Goal: Communication & Community: Share content

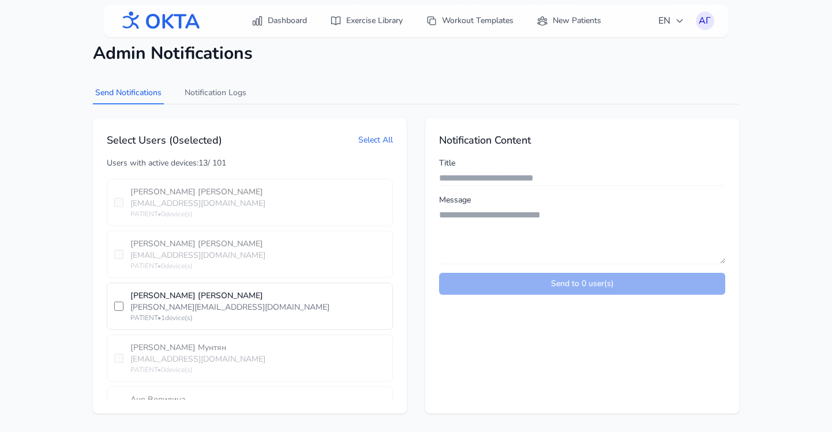
scroll to position [3557, 0]
click at [185, 298] on div "[PERSON_NAME][EMAIL_ADDRESS][DOMAIN_NAME]" at bounding box center [257, 304] width 255 height 12
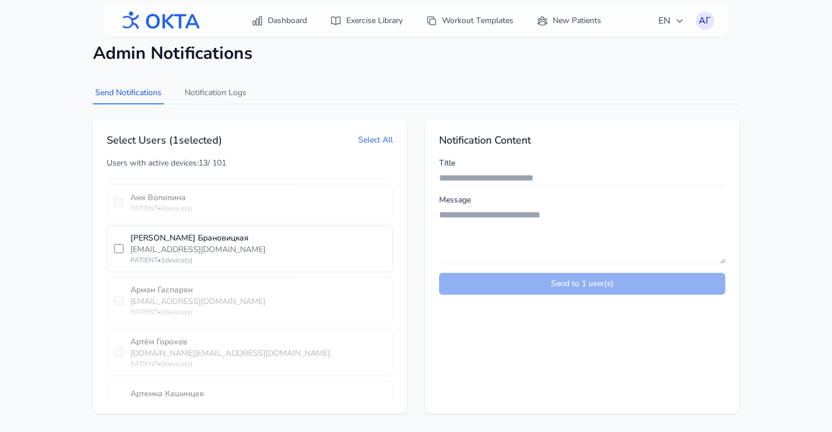
scroll to position [3765, 0]
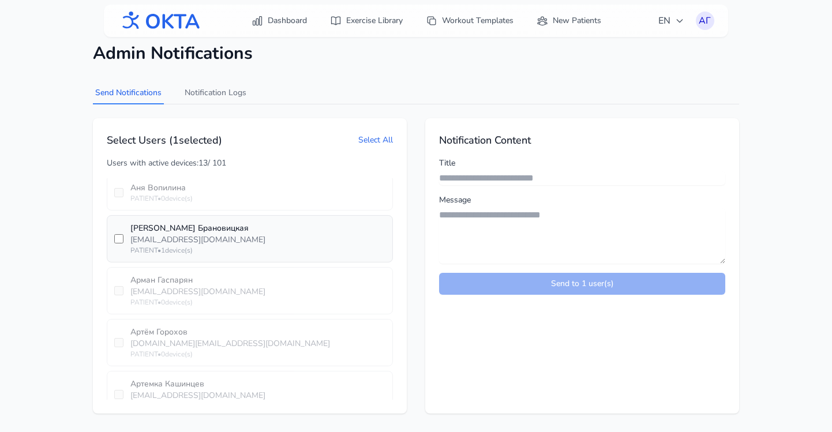
click at [171, 234] on div "[EMAIL_ADDRESS][DOMAIN_NAME]" at bounding box center [257, 240] width 255 height 12
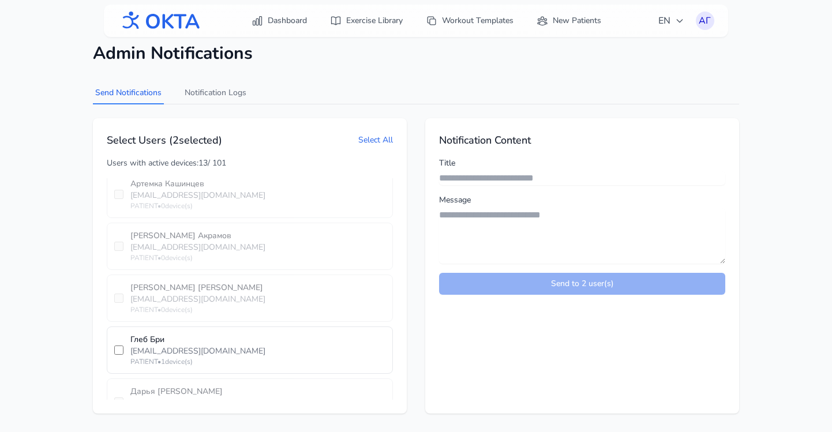
scroll to position [3978, 0]
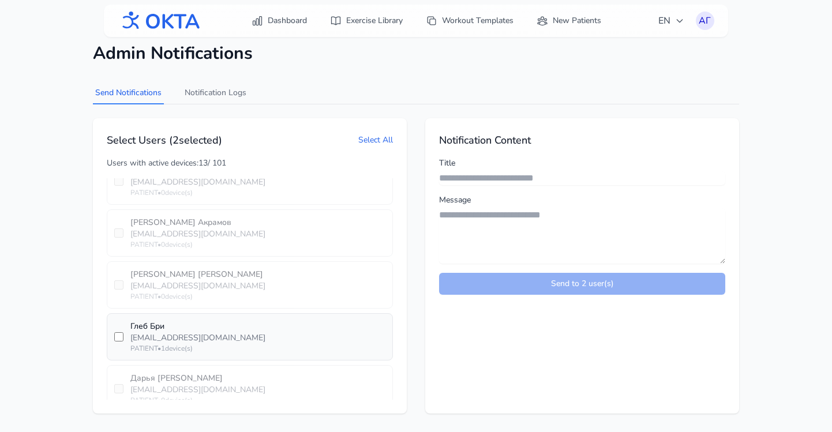
click at [162, 332] on div "[EMAIL_ADDRESS][DOMAIN_NAME]" at bounding box center [257, 338] width 255 height 12
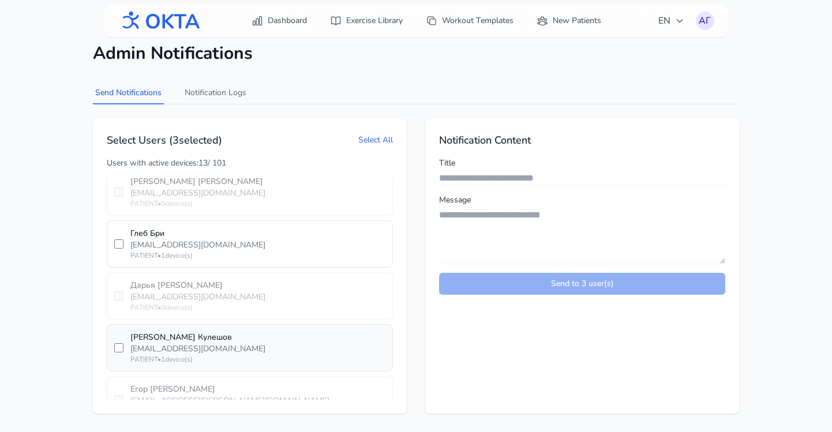
click at [154, 343] on div "[EMAIL_ADDRESS][DOMAIN_NAME]" at bounding box center [257, 349] width 255 height 12
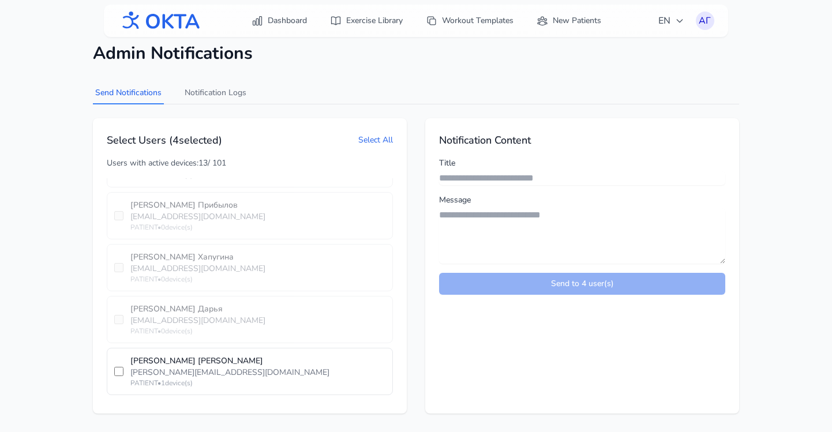
scroll to position [4454, 0]
click at [142, 365] on div "[PERSON_NAME][EMAIL_ADDRESS][DOMAIN_NAME]" at bounding box center [257, 371] width 255 height 12
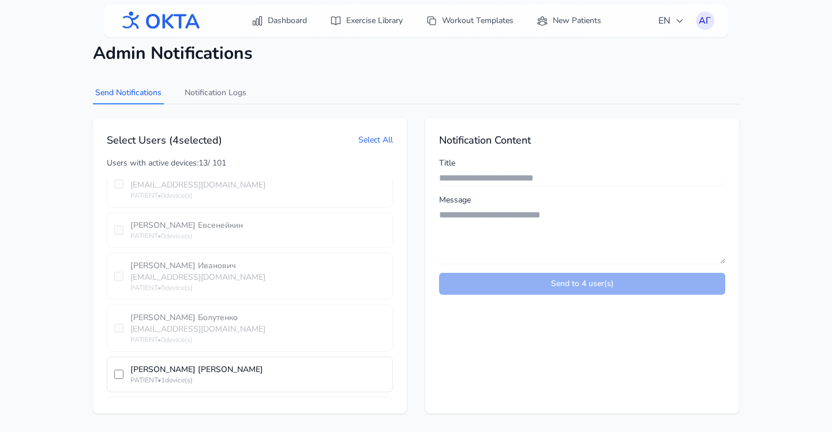
scroll to position [4860, 0]
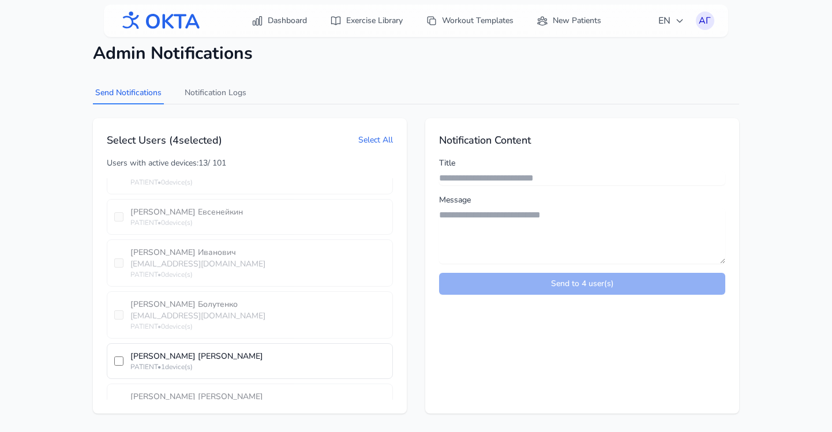
click at [142, 362] on div "PATIENT • 1 device(s)" at bounding box center [257, 366] width 255 height 9
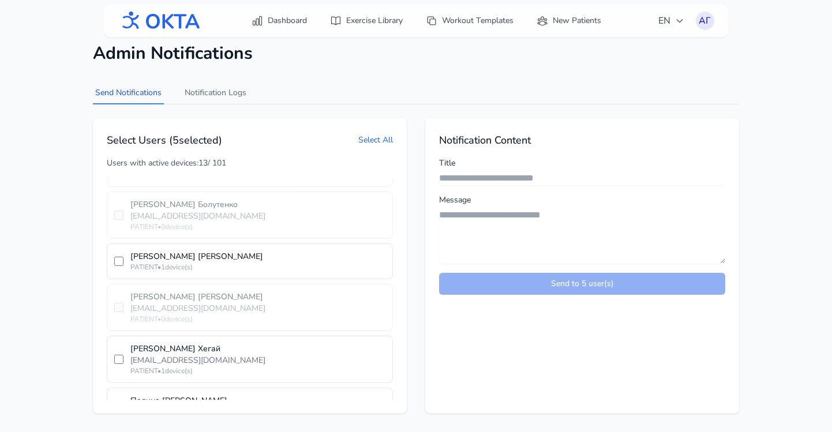
scroll to position [4960, 0]
click at [142, 354] on div "[EMAIL_ADDRESS][DOMAIN_NAME]" at bounding box center [257, 360] width 255 height 12
click at [134, 406] on div "[PERSON_NAME][EMAIL_ADDRESS][DOMAIN_NAME]" at bounding box center [257, 412] width 255 height 12
click at [479, 176] on input "Title" at bounding box center [582, 178] width 286 height 14
type input "**********"
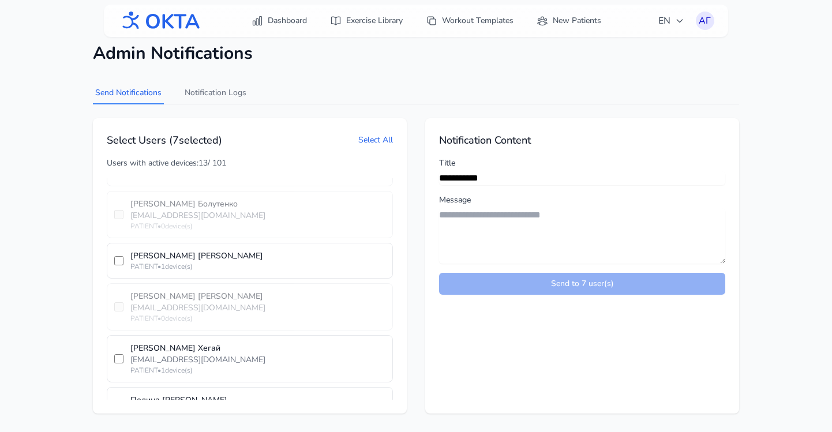
click at [541, 217] on textarea "Message" at bounding box center [582, 235] width 286 height 55
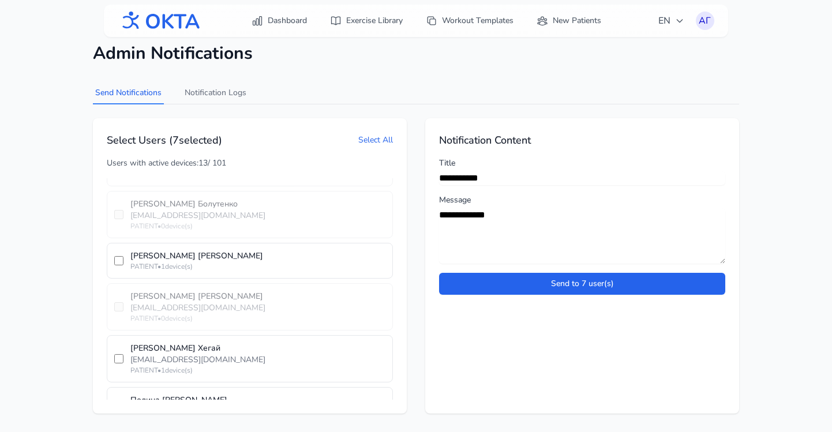
type textarea "**********"
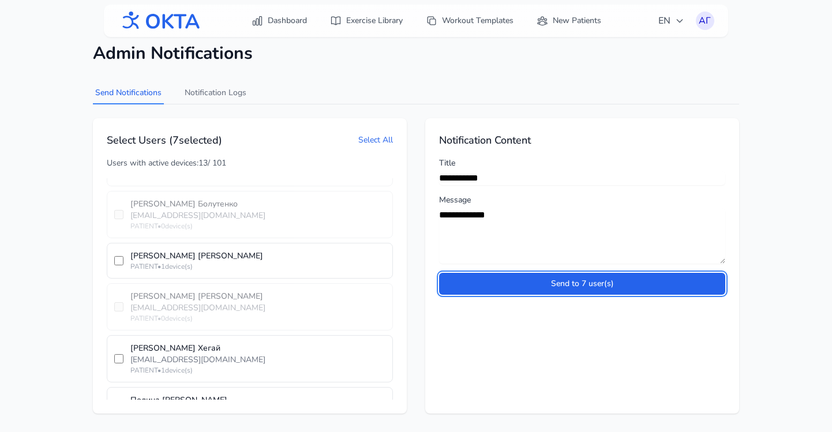
click at [439, 273] on button "Send to 7 user(s)" at bounding box center [582, 284] width 286 height 22
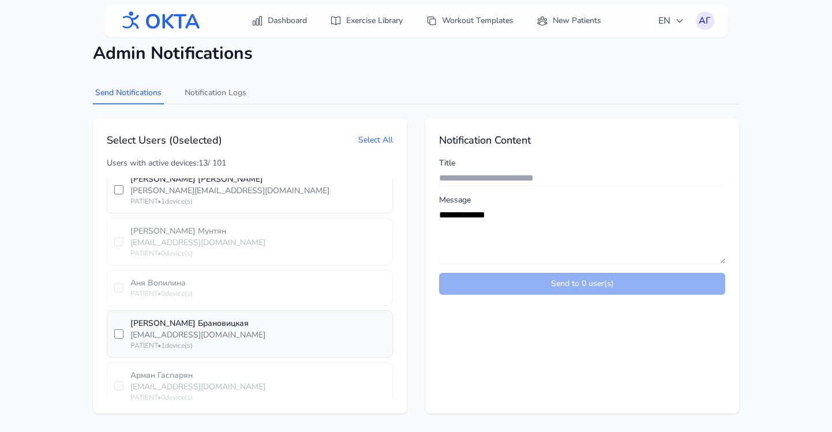
scroll to position [3668, 0]
click at [217, 87] on button "Notification Logs" at bounding box center [215, 93] width 66 height 22
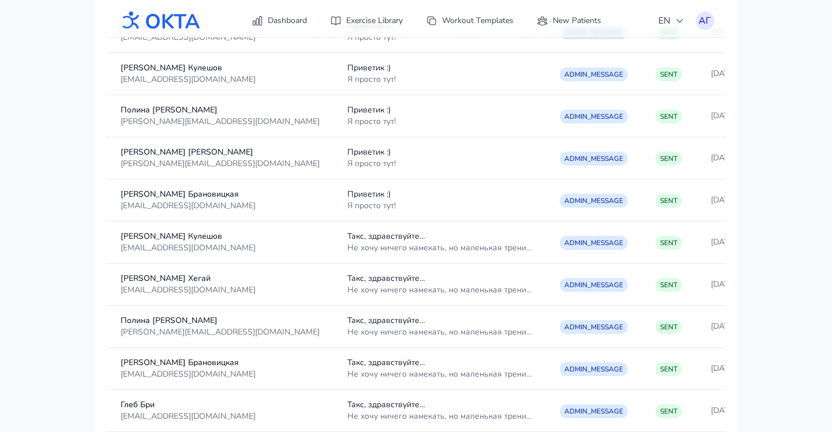
scroll to position [0, 0]
